Goal: Contribute content

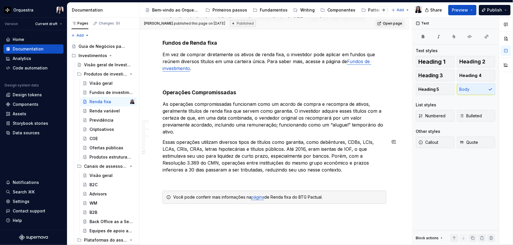
scroll to position [1036, 0]
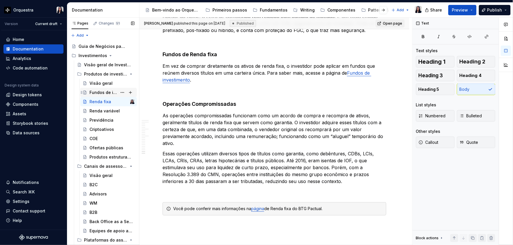
click at [97, 91] on div "Fundos de investimento" at bounding box center [103, 93] width 28 height 6
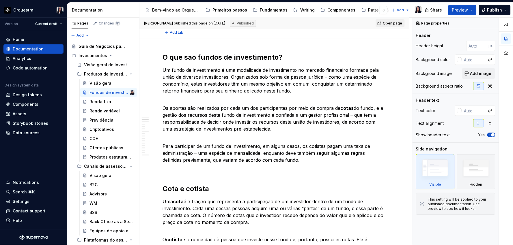
scroll to position [64, 0]
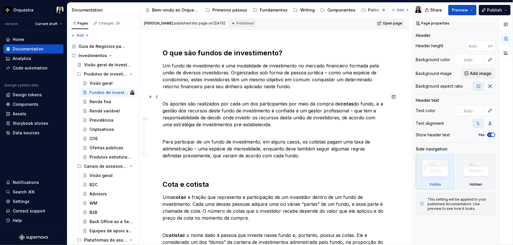
type textarea "*"
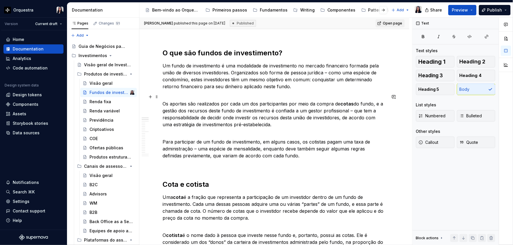
click at [350, 111] on p "Os aportes são realizados por cada um dos participantes por meio da compra de c…" at bounding box center [274, 110] width 224 height 35
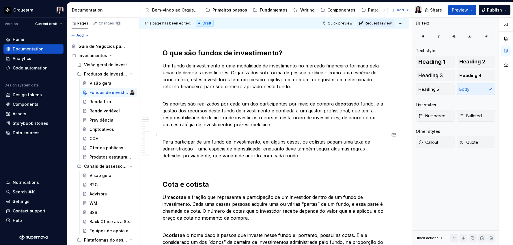
click at [198, 148] on p "Para participar de um fundo de investimento, em alguns casos, os cotistas pagam…" at bounding box center [274, 146] width 224 height 28
click at [259, 147] on p "Para participar de um fundo de investimento, em alguns casos, os cotistas pagam…" at bounding box center [274, 146] width 224 height 28
click at [296, 148] on p "Para participar de um fundo de investimento, em alguns casos, os cotistas pagam…" at bounding box center [274, 146] width 224 height 28
click at [246, 65] on p "Um fundo de investimento é uma modalidade de investimento no mercado financeiro…" at bounding box center [274, 76] width 224 height 28
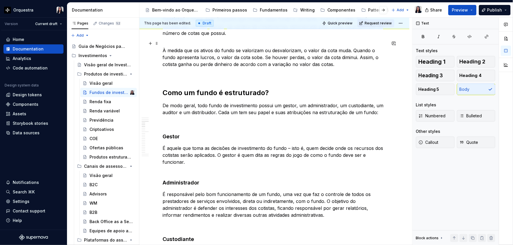
scroll to position [288, 0]
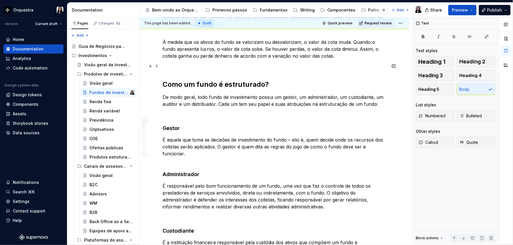
type textarea "*"
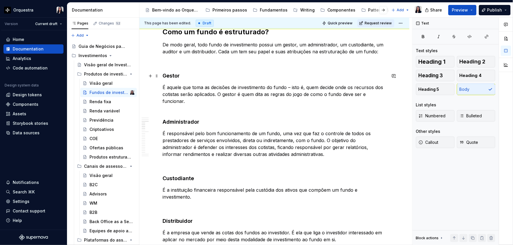
scroll to position [352, 0]
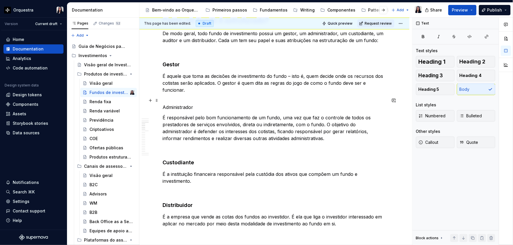
click at [180, 109] on p "Administrador" at bounding box center [274, 104] width 224 height 14
click at [178, 107] on p "Administrador" at bounding box center [274, 104] width 224 height 14
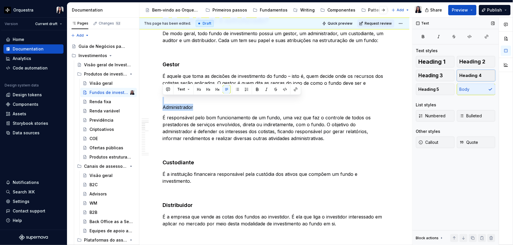
click at [469, 78] on span "Heading 4" at bounding box center [470, 76] width 22 height 6
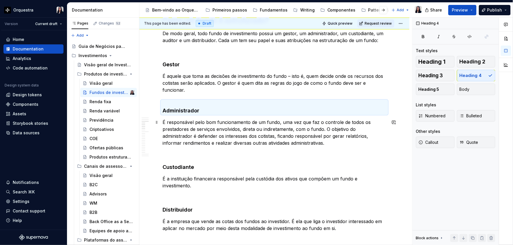
click at [212, 150] on p at bounding box center [274, 153] width 224 height 7
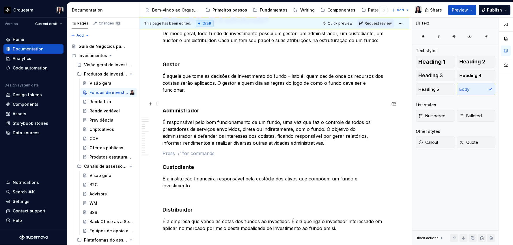
click at [173, 101] on h4 "Administrador" at bounding box center [274, 107] width 224 height 14
click at [180, 156] on p at bounding box center [274, 153] width 224 height 7
click at [177, 152] on p at bounding box center [274, 153] width 224 height 7
click at [171, 100] on h4 "Administrador" at bounding box center [274, 107] width 224 height 14
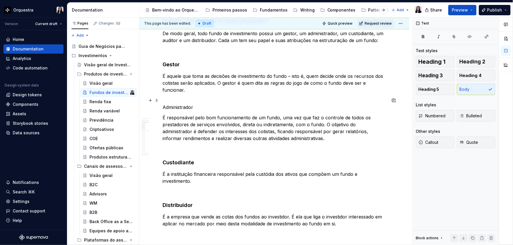
click at [177, 106] on p "Administrador" at bounding box center [274, 104] width 224 height 14
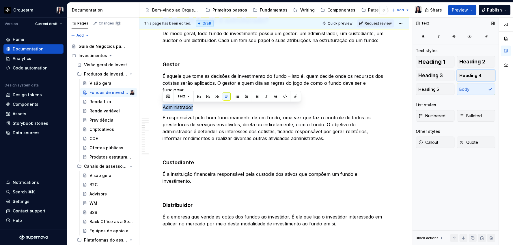
click at [472, 79] on button "Heading 4" at bounding box center [476, 76] width 39 height 12
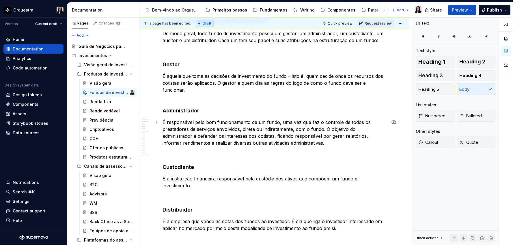
click at [336, 138] on p "É responsável pelo bom funcionamento de um fundo, uma vez que faz o controle de…" at bounding box center [274, 133] width 224 height 28
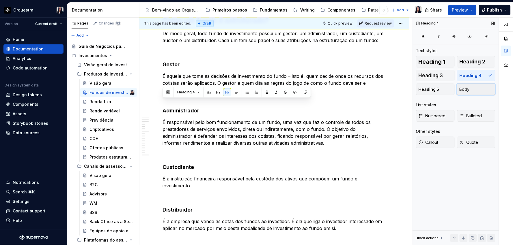
click at [473, 87] on button "Body" at bounding box center [476, 90] width 39 height 12
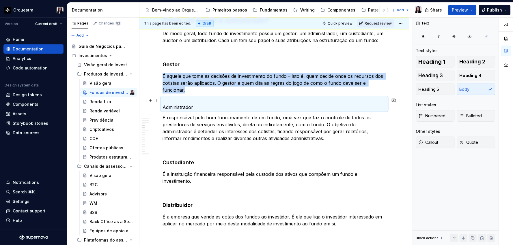
click at [204, 98] on p "Administrador" at bounding box center [274, 104] width 224 height 14
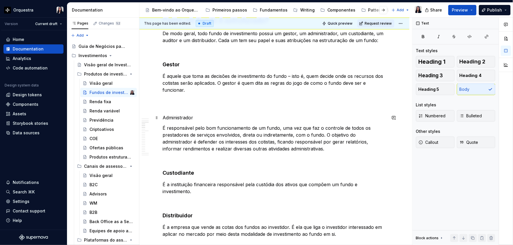
click at [177, 117] on p "Administrador" at bounding box center [274, 117] width 224 height 7
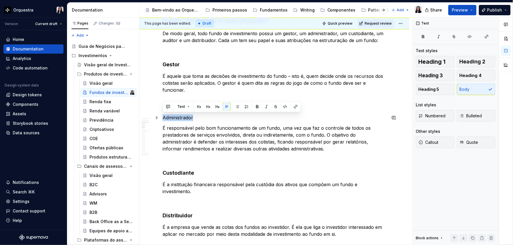
click at [177, 117] on p "Administrador" at bounding box center [274, 117] width 224 height 7
click at [475, 81] on button "Heading 4" at bounding box center [476, 76] width 39 height 12
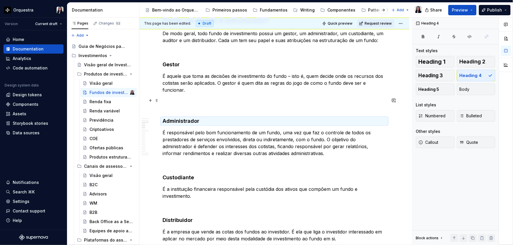
click at [186, 103] on p at bounding box center [274, 104] width 224 height 14
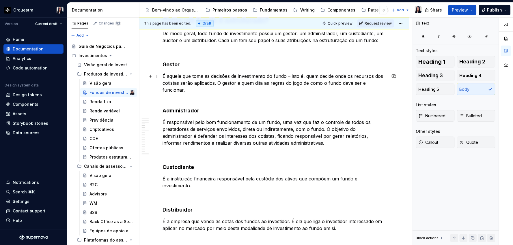
click at [165, 95] on p "É aquele que toma as decisões de investimento do fundo – isto é, quem decide on…" at bounding box center [274, 87] width 224 height 28
click at [168, 100] on p "É aquele que toma as decisões de investimento do fundo – isto é, quem decide on…" at bounding box center [274, 87] width 224 height 28
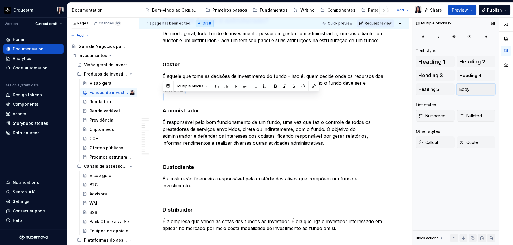
click at [470, 87] on button "Body" at bounding box center [476, 90] width 39 height 12
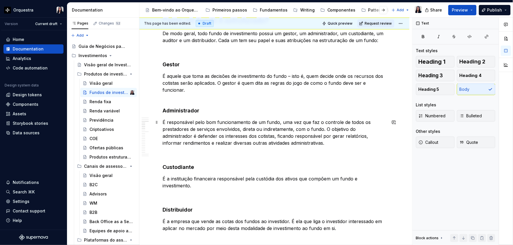
click at [238, 120] on p "É responsável pelo bom funcionamento de um fundo, uma vez que faz o controle de…" at bounding box center [274, 133] width 224 height 28
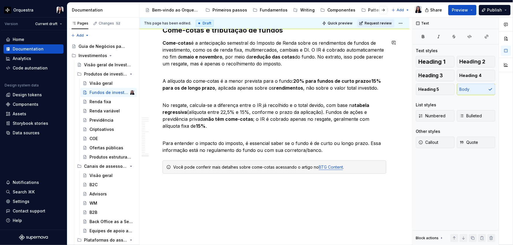
scroll to position [1474, 0]
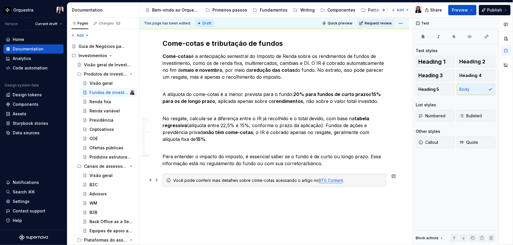
click at [325, 178] on link "BTG Content" at bounding box center [330, 180] width 24 height 5
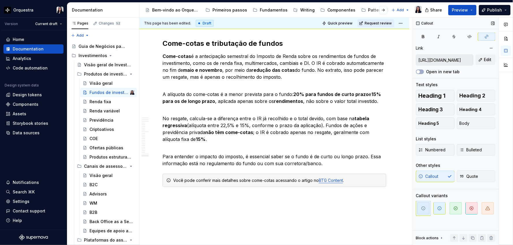
click at [455, 59] on input "[URL][DOMAIN_NAME]" at bounding box center [444, 60] width 57 height 10
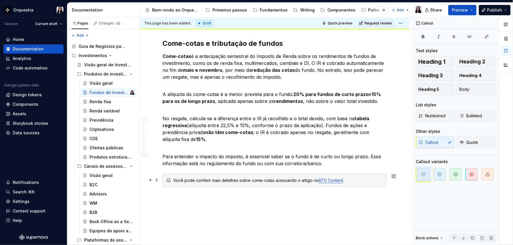
click at [303, 180] on div "Você pode conferir mais detalhes sobre come-cotas acessando o artigo no BTG Con…" at bounding box center [277, 181] width 209 height 6
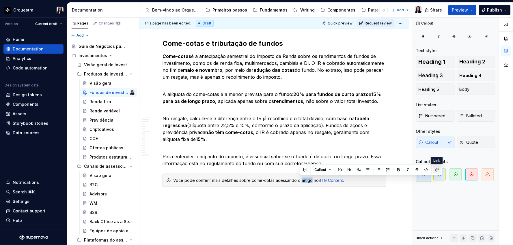
click at [435, 170] on button "button" at bounding box center [437, 170] width 8 height 8
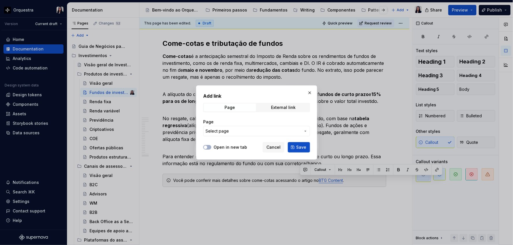
click at [284, 102] on div "Add link Page External link Page Select page" at bounding box center [256, 116] width 107 height 47
click at [284, 106] on div "External link" at bounding box center [283, 107] width 25 height 5
paste input "[URL][DOMAIN_NAME]"
type input "[URL][DOMAIN_NAME]"
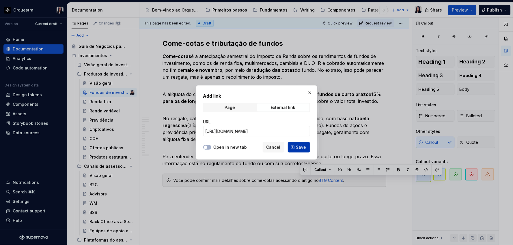
click at [298, 147] on span "Save" at bounding box center [301, 148] width 10 height 6
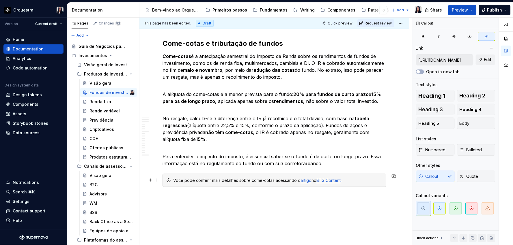
drag, startPoint x: 330, startPoint y: 179, endPoint x: 327, endPoint y: 185, distance: 6.2
click at [327, 185] on div "Você pode conferir mais detalhes sobre come-cotas acessando o artigo no BTG Con…" at bounding box center [274, 180] width 224 height 13
click at [327, 180] on link "BTG Content" at bounding box center [328, 180] width 24 height 5
click at [483, 37] on button "button" at bounding box center [486, 37] width 17 height 8
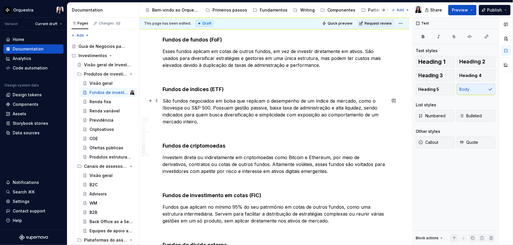
scroll to position [993, 0]
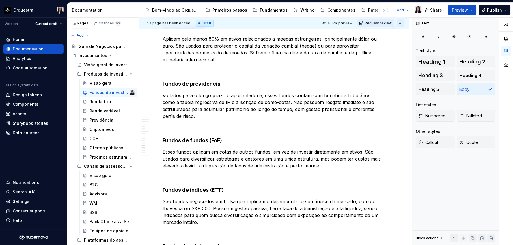
click at [400, 23] on html "Orquestra Version Current draft Home Documentation Analytics Code automation De…" at bounding box center [256, 122] width 513 height 245
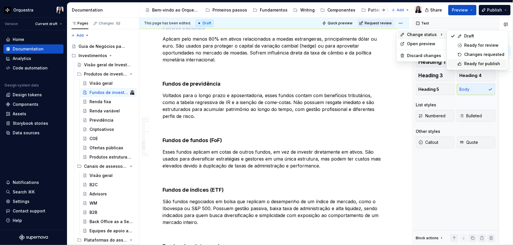
click at [475, 65] on div "Ready for publish" at bounding box center [484, 64] width 40 height 6
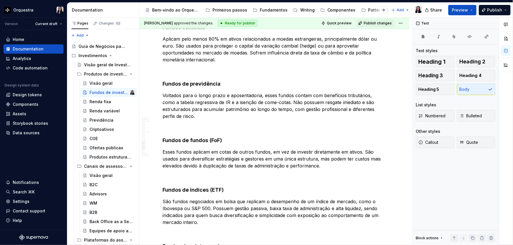
scroll to position [885, 0]
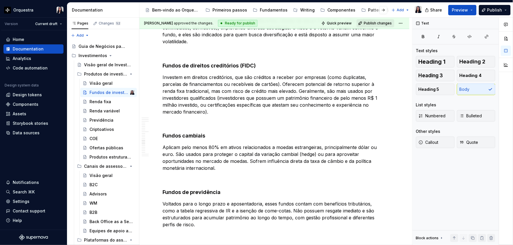
click at [380, 24] on span "Publish changes" at bounding box center [377, 23] width 28 height 5
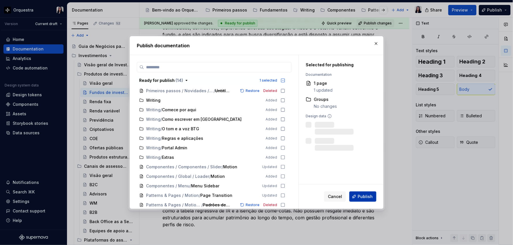
click at [367, 196] on span "Publish" at bounding box center [364, 197] width 15 height 6
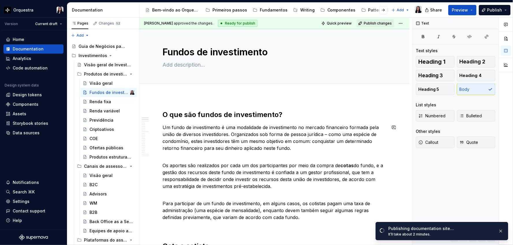
scroll to position [0, 0]
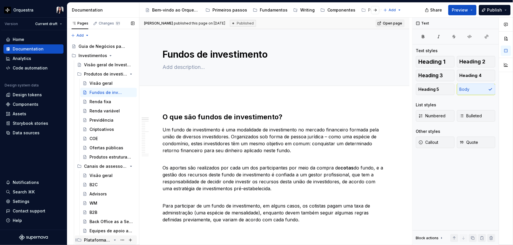
type textarea "*"
